Goal: Task Accomplishment & Management: Use online tool/utility

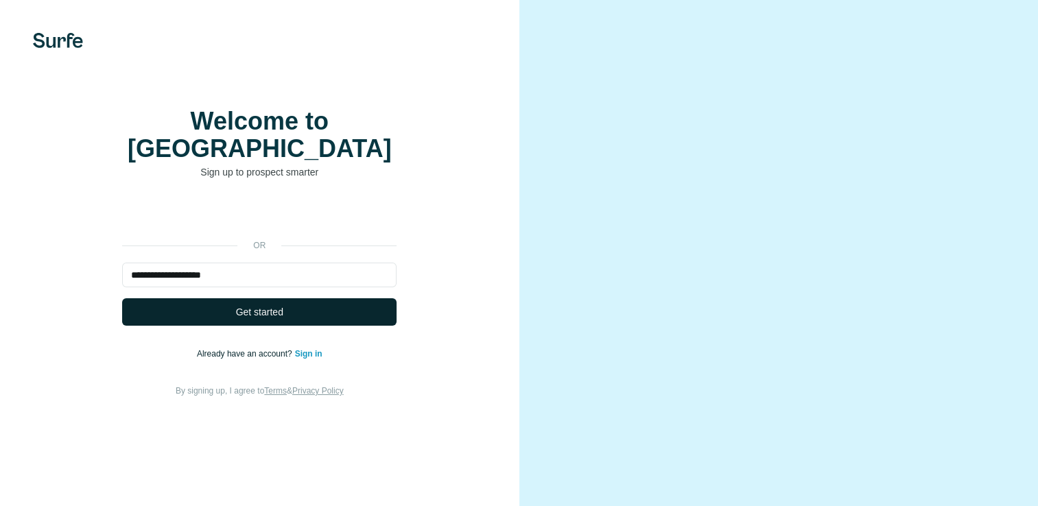
click at [220, 326] on button "Get started" at bounding box center [259, 311] width 274 height 27
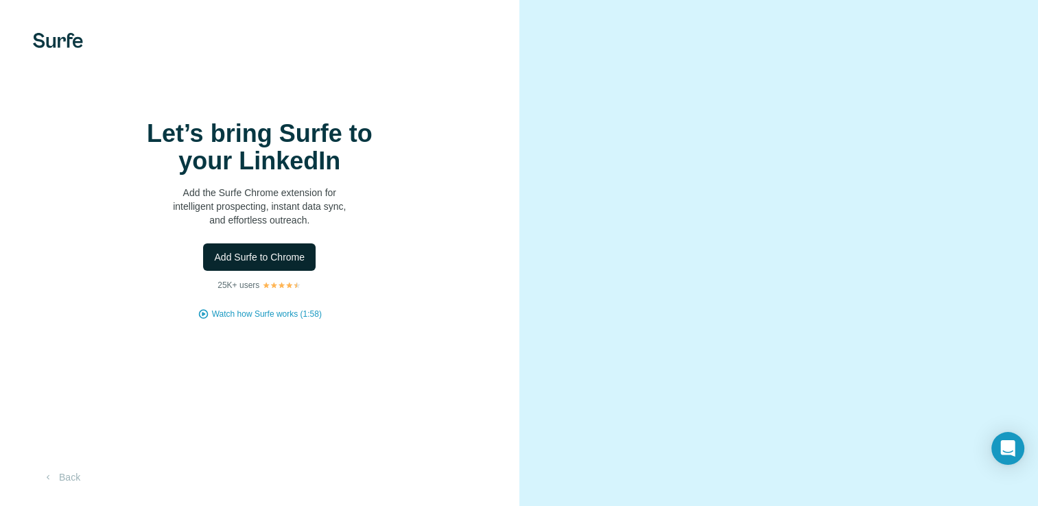
click at [281, 264] on span "Add Surfe to Chrome" at bounding box center [259, 257] width 91 height 14
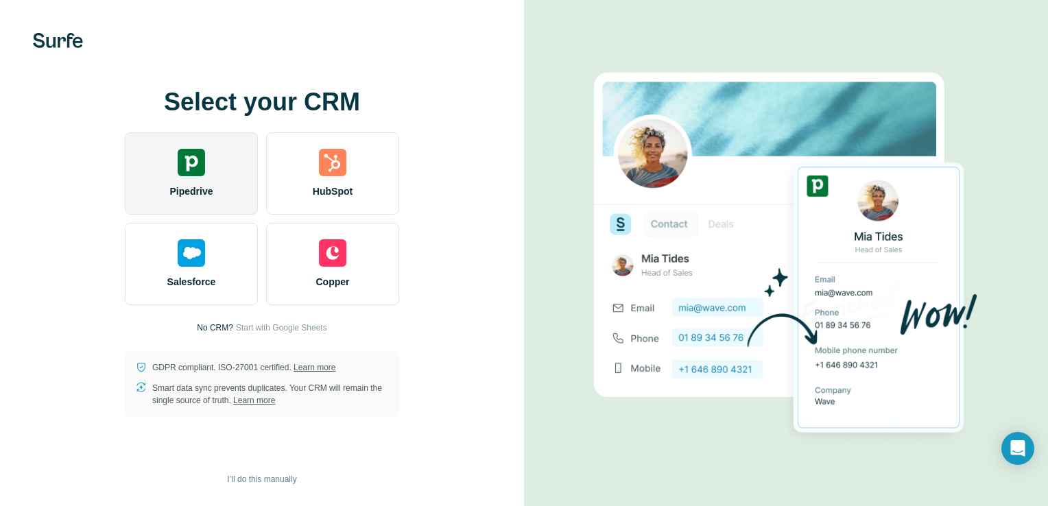
click at [206, 169] on div "Pipedrive" at bounding box center [191, 173] width 133 height 82
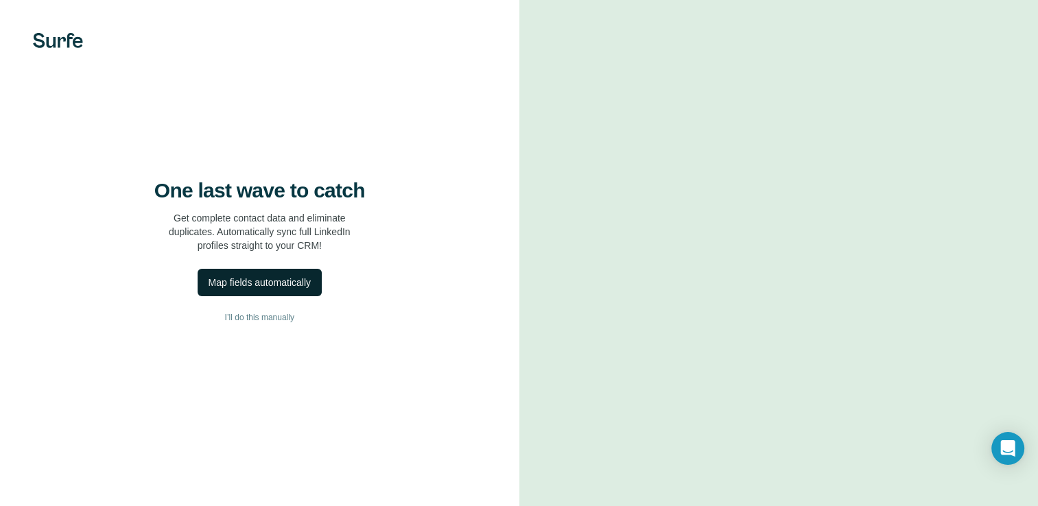
click at [292, 290] on div "Map fields automatically" at bounding box center [260, 283] width 102 height 14
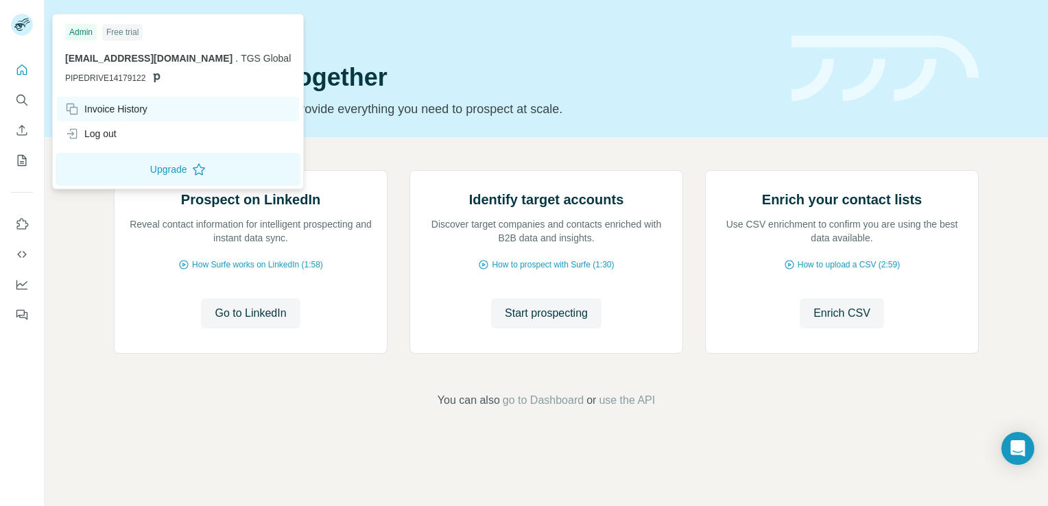
click at [139, 108] on div "Invoice History" at bounding box center [106, 109] width 82 height 14
click at [132, 176] on button "Upgrade" at bounding box center [178, 169] width 245 height 33
